Goal: Transaction & Acquisition: Obtain resource

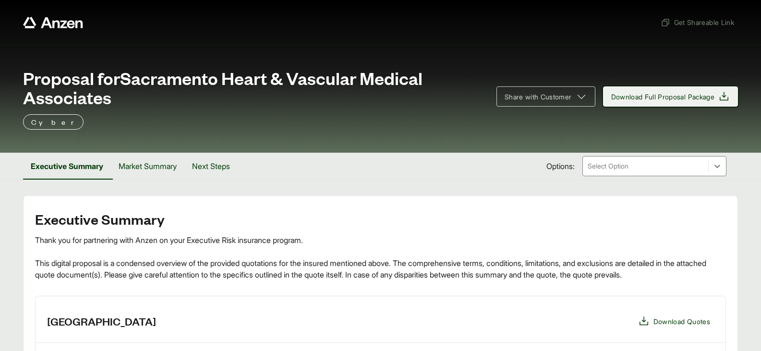
click at [717, 98] on span "Download Full Proposal Package" at bounding box center [670, 97] width 119 height 12
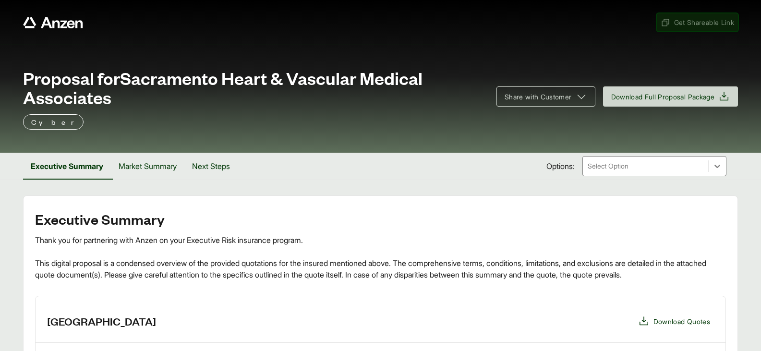
click at [689, 24] on span "Get Shareable Link" at bounding box center [697, 22] width 73 height 10
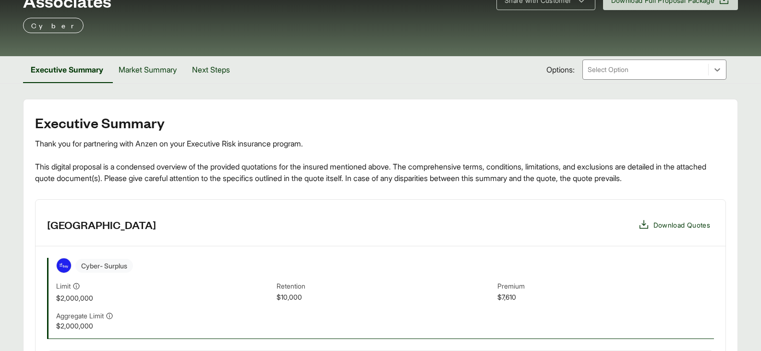
scroll to position [144, 0]
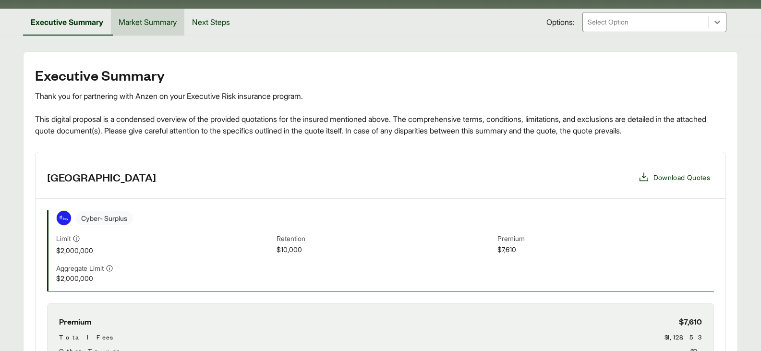
click at [147, 13] on button "Market Summary" at bounding box center [147, 22] width 73 height 27
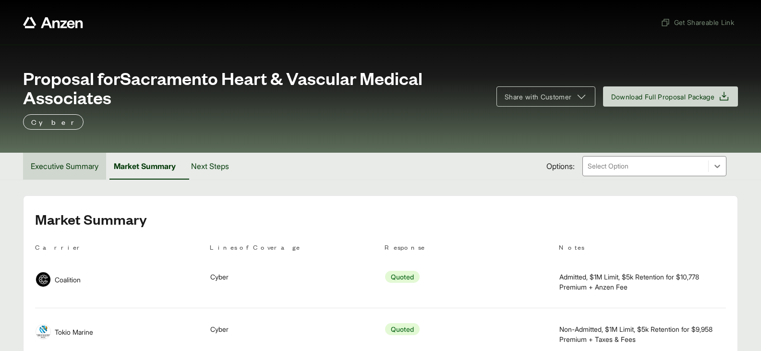
click at [80, 161] on button "Executive Summary" at bounding box center [64, 166] width 83 height 27
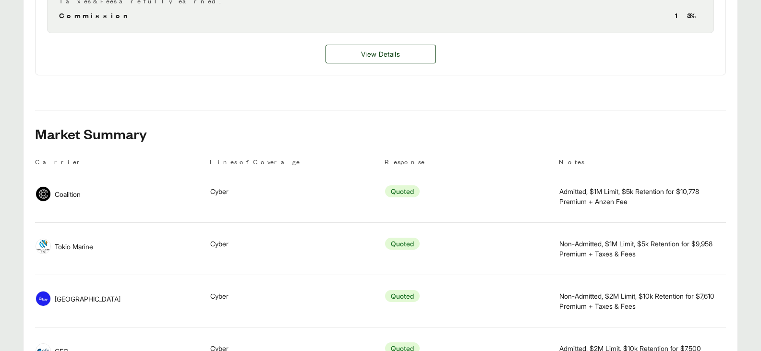
scroll to position [528, 0]
click at [376, 53] on span "View Details" at bounding box center [380, 53] width 39 height 10
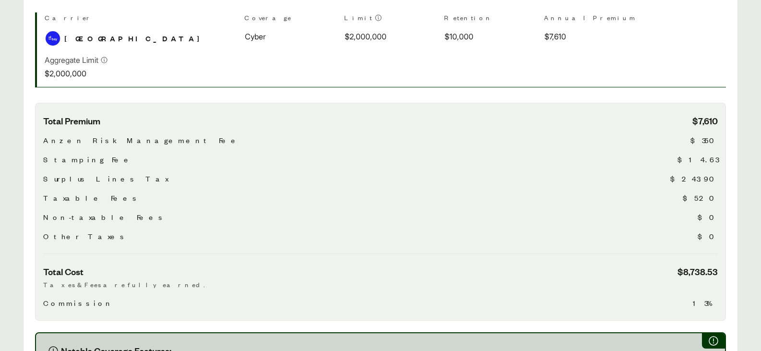
scroll to position [58, 0]
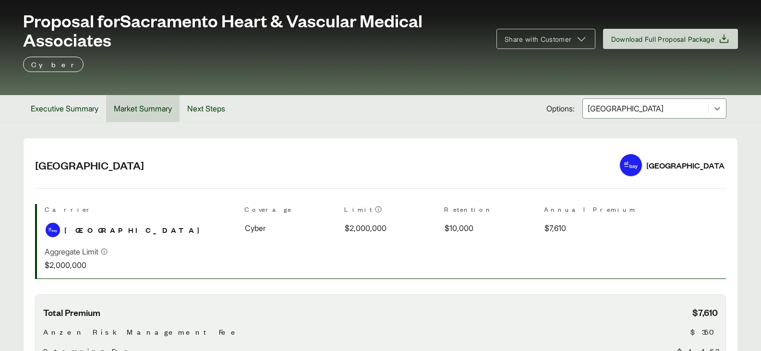
click at [180, 111] on button "Market Summary" at bounding box center [142, 108] width 73 height 27
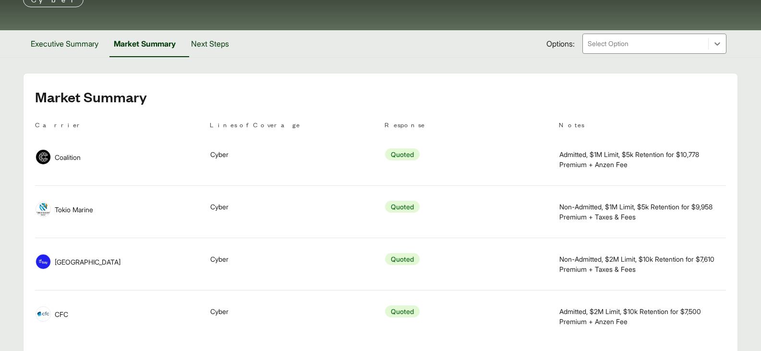
scroll to position [198, 0]
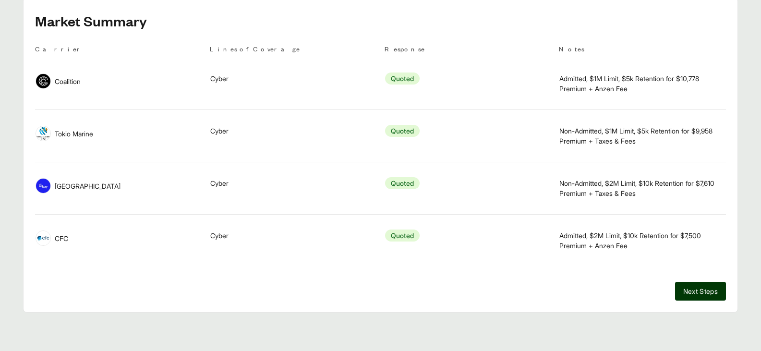
click at [601, 234] on span "Admitted, $2M Limit, $10k Retention for $7,500 Premium + Anzen Fee" at bounding box center [642, 241] width 166 height 20
click at [332, 231] on div "Lines of Coverage Cyber" at bounding box center [293, 235] width 166 height 33
click at [200, 234] on tr "Carrier CFC Lines of Coverage Cyber Response Quoted Notes Admitted, $2M Limit, …" at bounding box center [380, 241] width 691 height 52
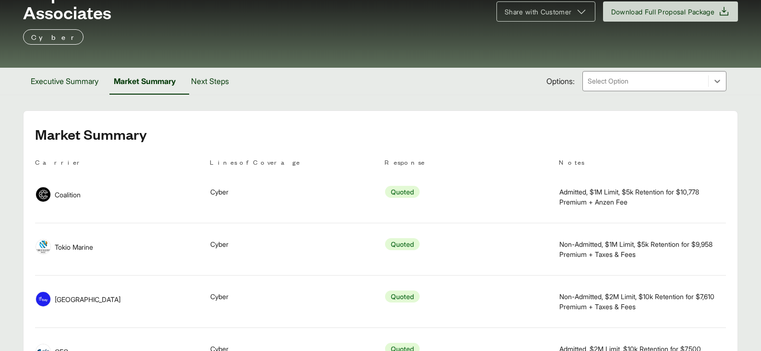
scroll to position [0, 0]
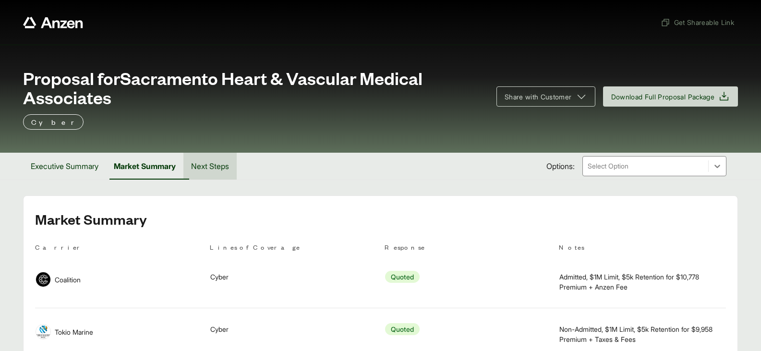
click at [226, 169] on button "Next Steps" at bounding box center [209, 166] width 53 height 27
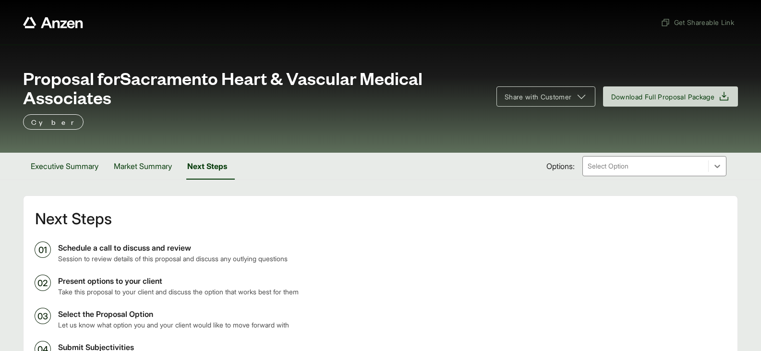
click at [639, 160] on div at bounding box center [646, 166] width 118 height 12
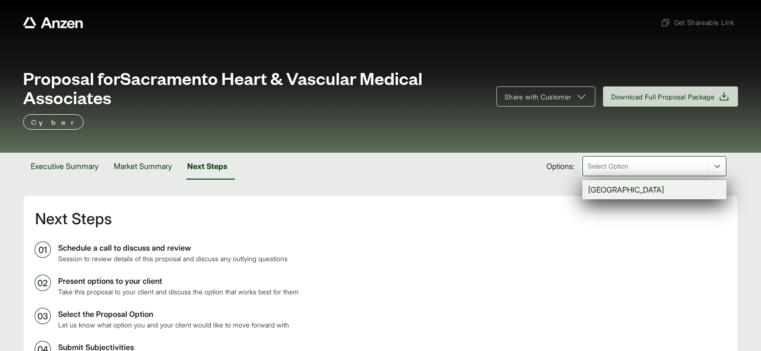
click at [492, 177] on div "Executive Summary Market Summary Next Steps Options: option At-Bay focused, 1 o…" at bounding box center [380, 166] width 715 height 27
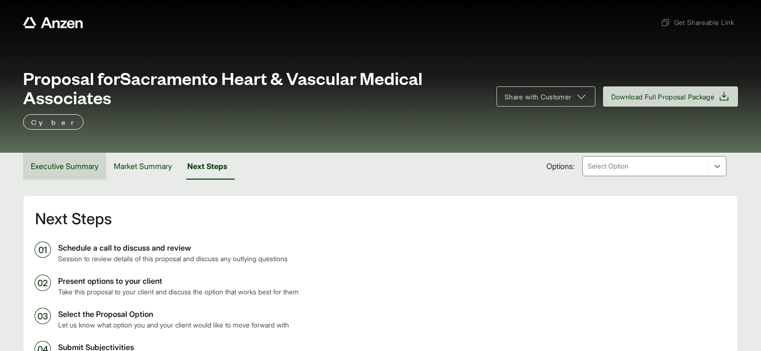
click at [80, 169] on button "Executive Summary" at bounding box center [64, 166] width 83 height 27
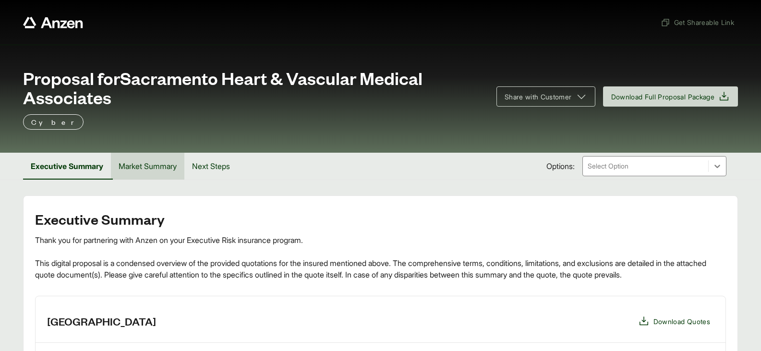
click at [150, 162] on button "Market Summary" at bounding box center [147, 166] width 73 height 27
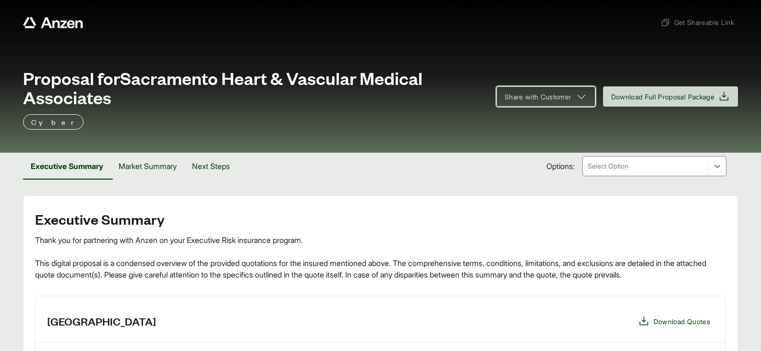
click at [576, 97] on icon at bounding box center [582, 97] width 12 height 12
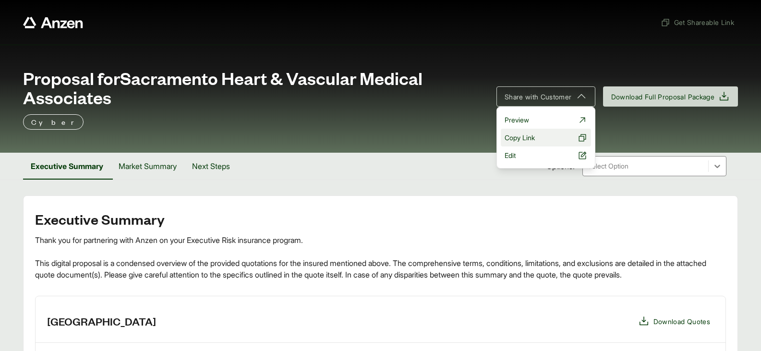
click at [521, 137] on span "Copy Link" at bounding box center [520, 138] width 30 height 10
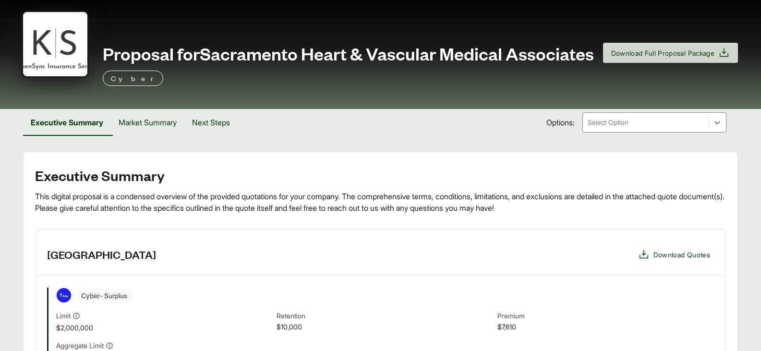
scroll to position [288, 0]
